Goal: Communication & Community: Answer question/provide support

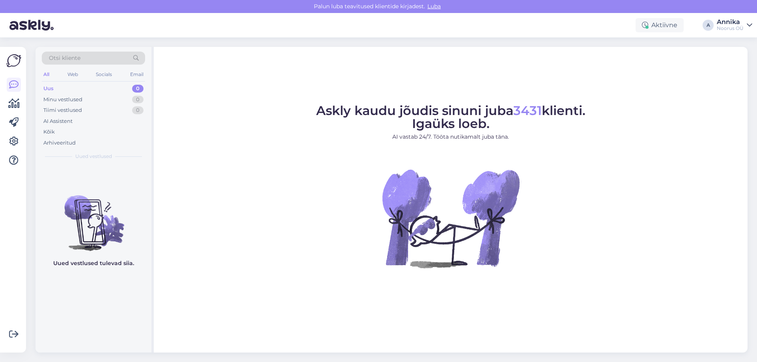
click at [604, 141] on figure "Askly kaudu jõudis sinuni juba 3431 klienti. Igaüks loeb. AI vastab 24/7. Tööta…" at bounding box center [450, 196] width 579 height 185
click at [656, 98] on div "Askly kaudu jõudis sinuni juba 3431 klienti. Igaüks loeb. AI vastab 24/7. Tööta…" at bounding box center [451, 200] width 594 height 306
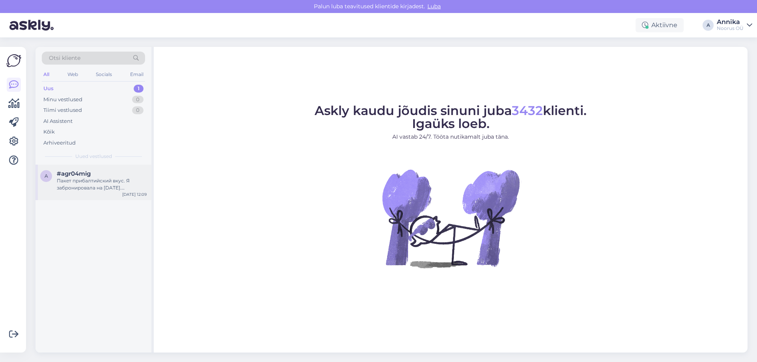
click at [125, 170] on div "a #agr04mig Пакет прибалтийский вкус. Я забронировала на 15 ноября. Правильно и…" at bounding box center [93, 182] width 116 height 35
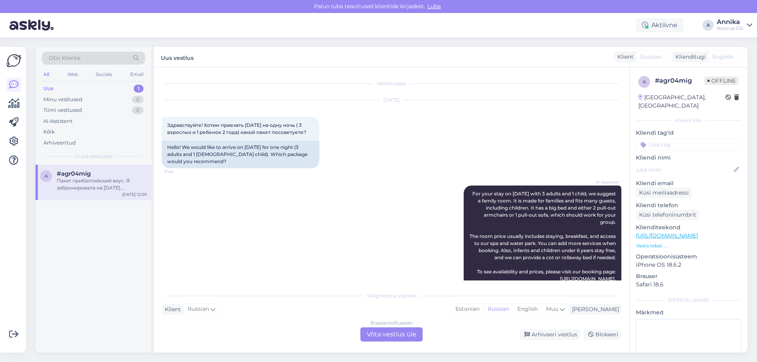
scroll to position [341, 0]
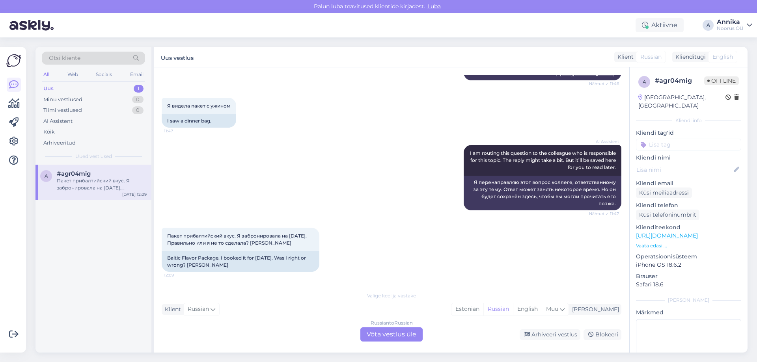
click at [387, 333] on div "Russian to Russian Võta vestlus üle" at bounding box center [391, 335] width 62 height 14
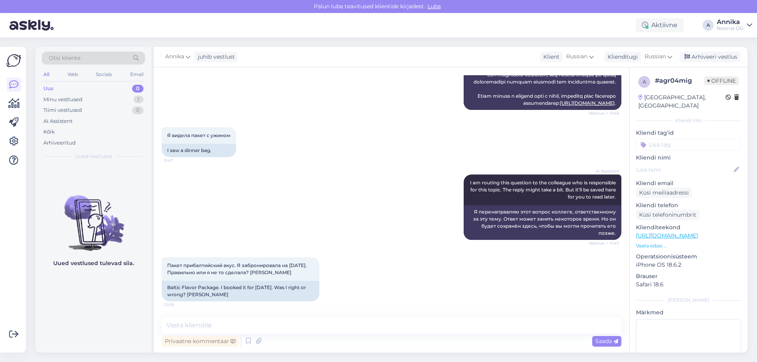
scroll to position [311, 0]
drag, startPoint x: 190, startPoint y: 327, endPoint x: 272, endPoint y: 356, distance: 87.4
click at [190, 326] on textarea at bounding box center [392, 325] width 460 height 17
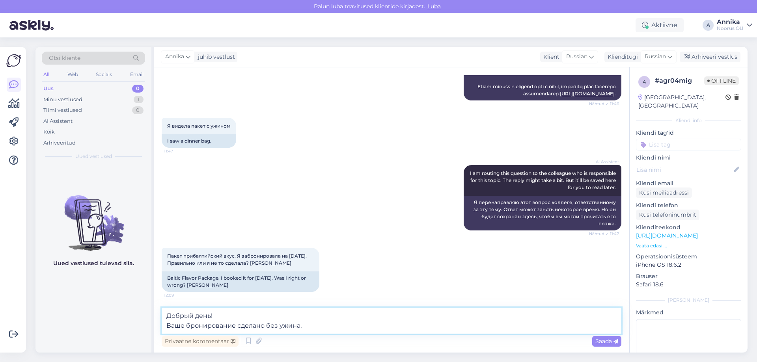
click at [321, 330] on textarea "Добрый день! Ваше бронирование сделано без ужина." at bounding box center [392, 321] width 460 height 26
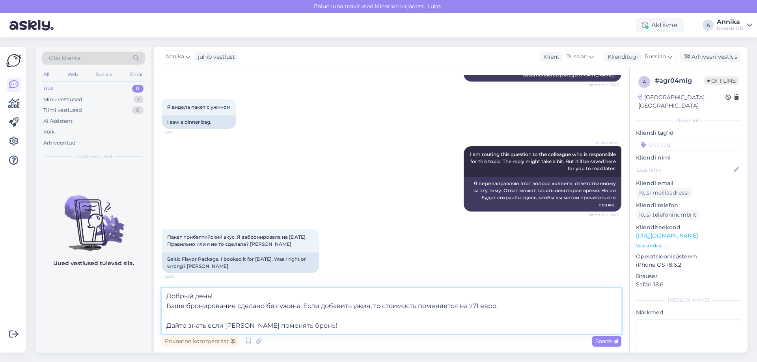
type textarea "Добрый день! Ваше бронирование сделано без ужина. Если добавить ужин, то стоимо…"
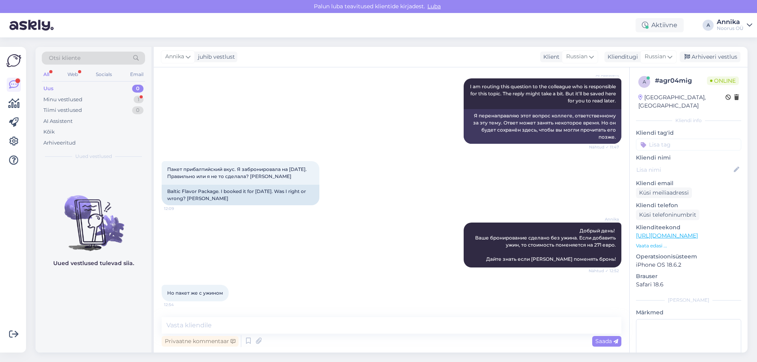
scroll to position [408, 0]
click at [241, 321] on textarea at bounding box center [392, 325] width 460 height 17
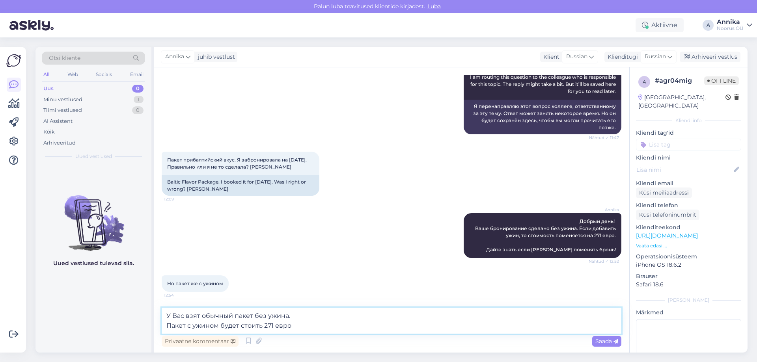
type textarea "У Вас взят обычный пакет без ужина. Пакет с ужином будет стоить 271 евро."
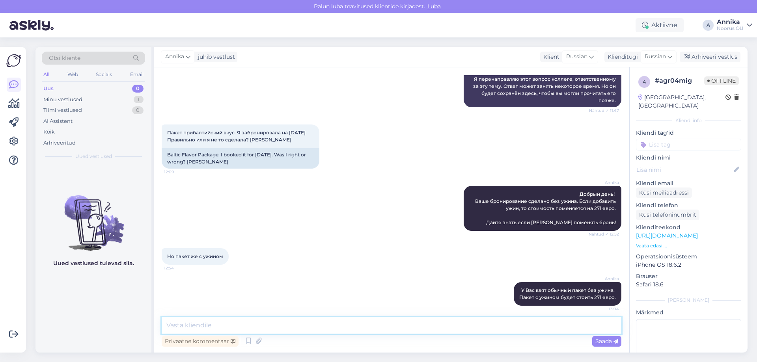
scroll to position [449, 0]
